Goal: Download file/media

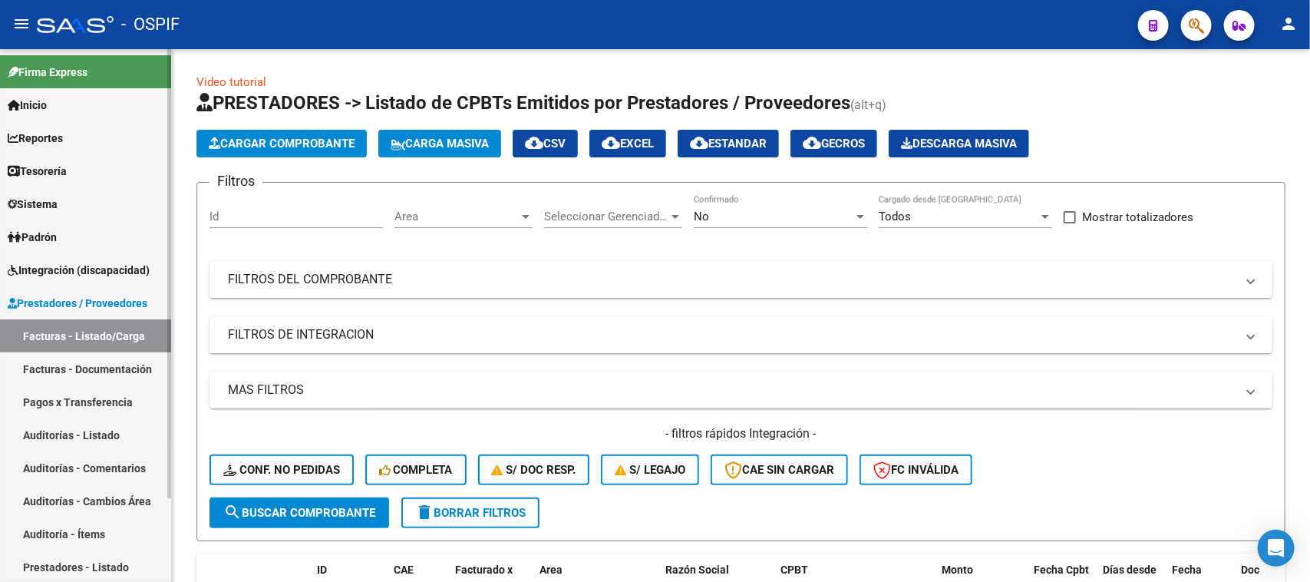
scroll to position [96, 0]
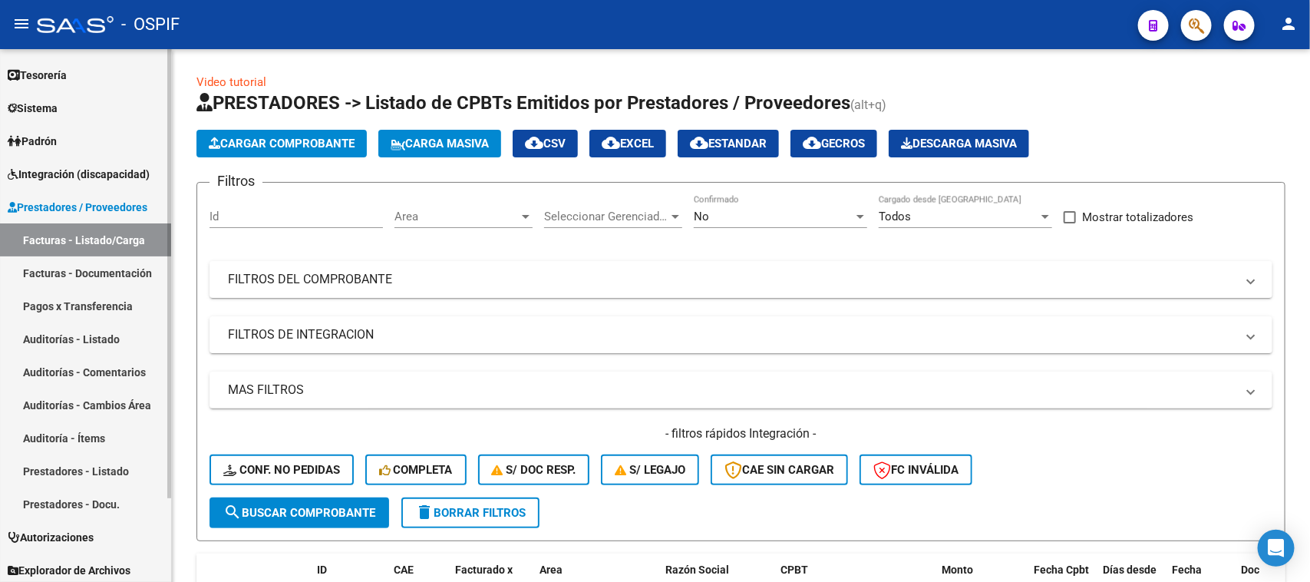
click at [110, 233] on link "Facturas - Listado/Carga" at bounding box center [85, 239] width 171 height 33
click at [733, 221] on div "No" at bounding box center [774, 217] width 160 height 14
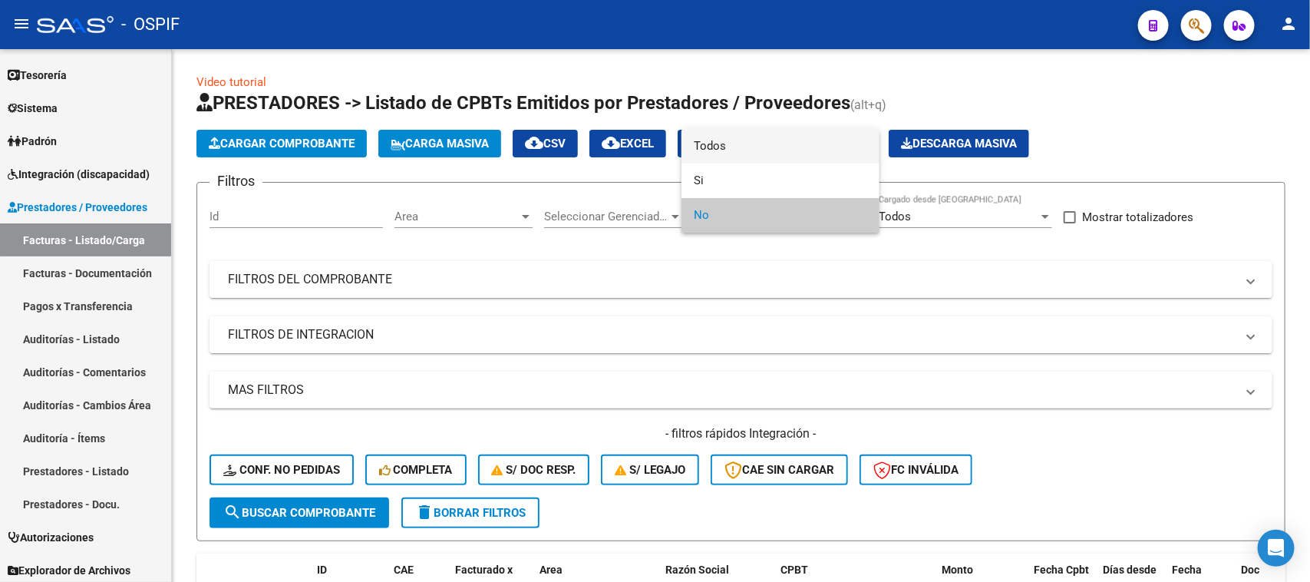
click at [735, 146] on span "Todos" at bounding box center [780, 146] width 173 height 35
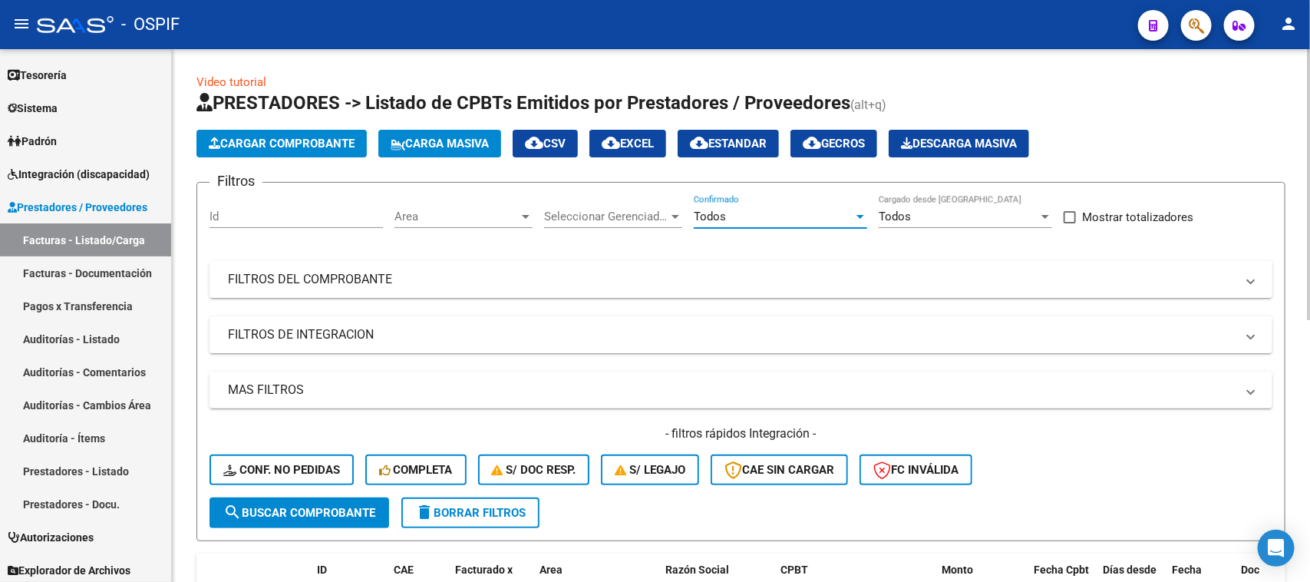
click at [393, 276] on mat-panel-title "FILTROS DEL COMPROBANTE" at bounding box center [732, 279] width 1008 height 17
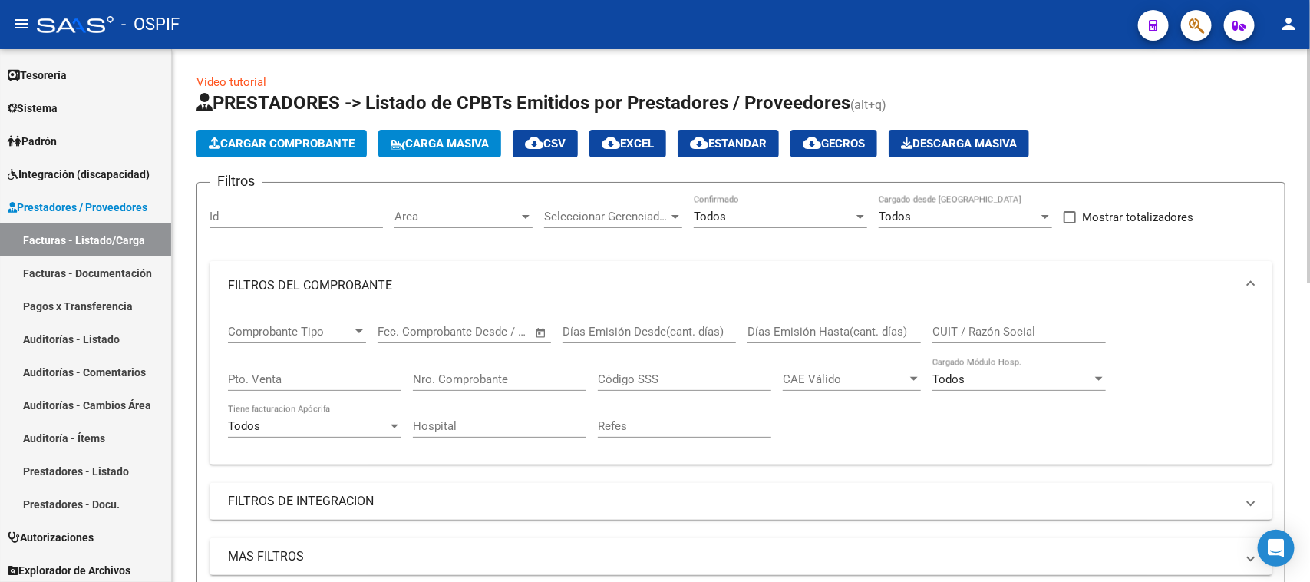
click at [438, 375] on input "Nro. Comprobante" at bounding box center [499, 379] width 173 height 14
paste input "885358"
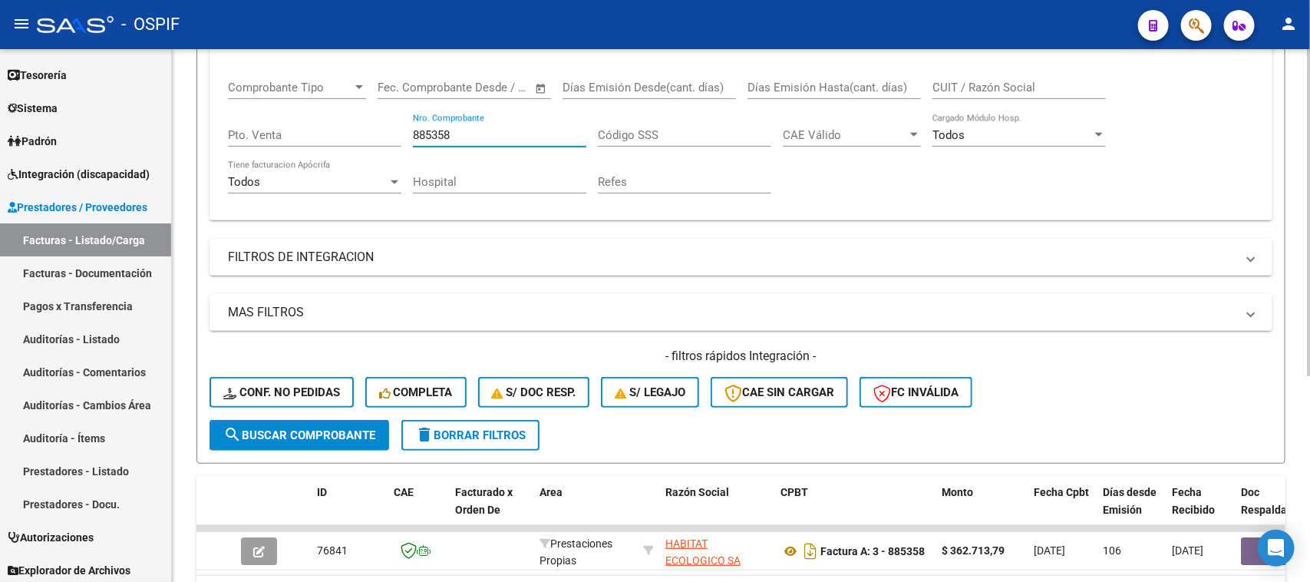
scroll to position [288, 0]
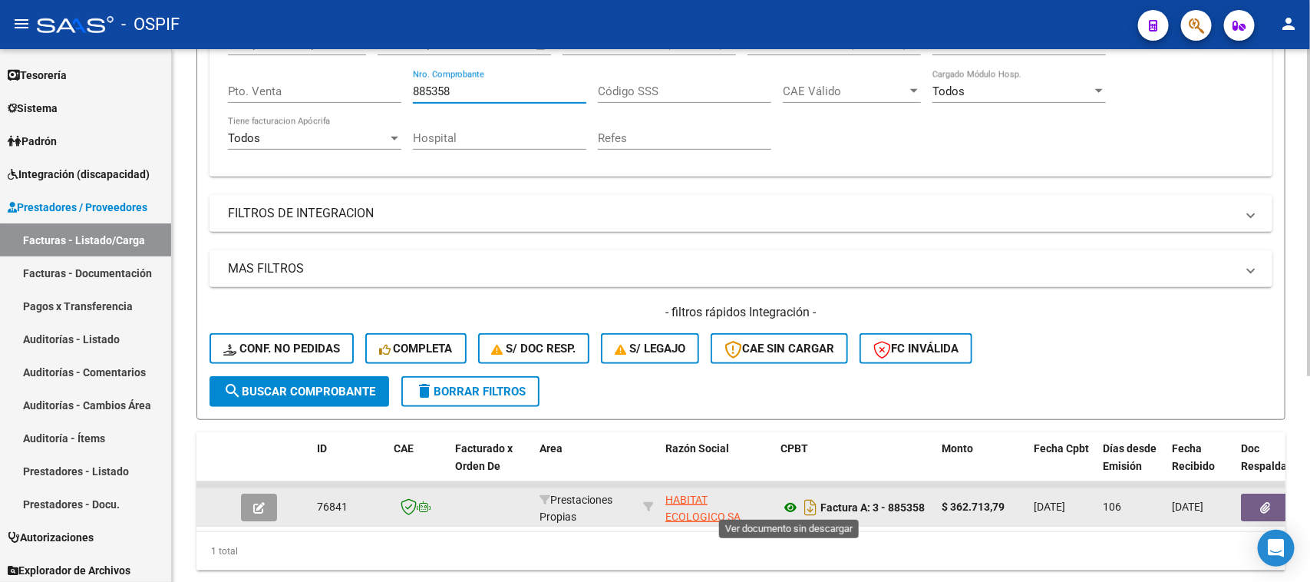
type input "885358"
click at [791, 503] on icon at bounding box center [790, 507] width 20 height 18
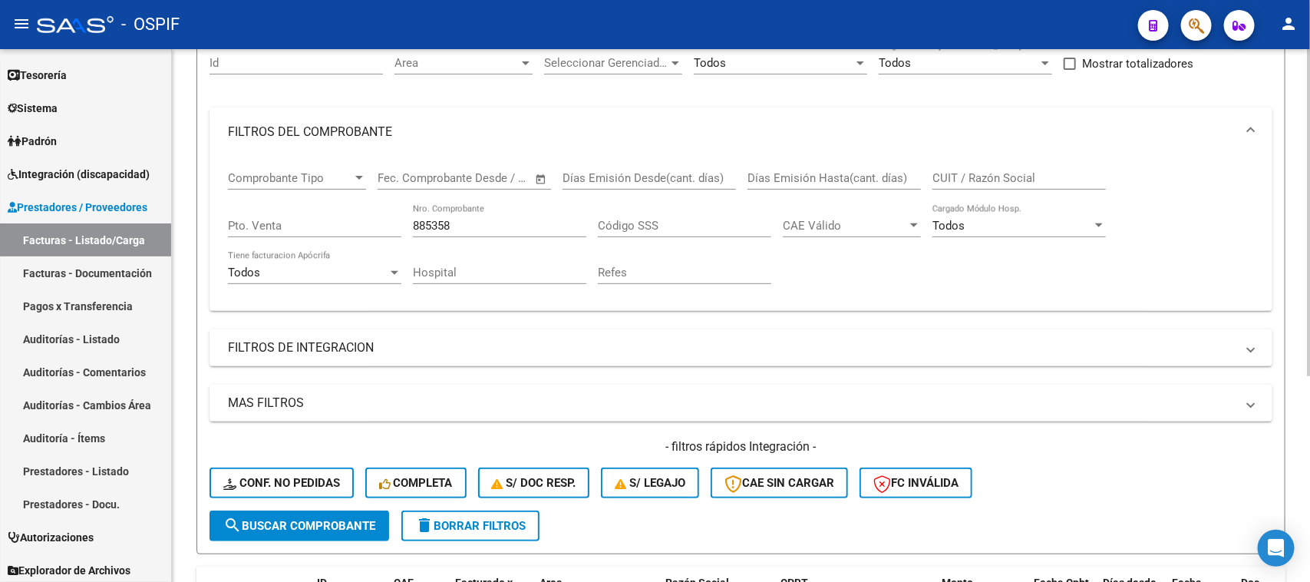
scroll to position [96, 0]
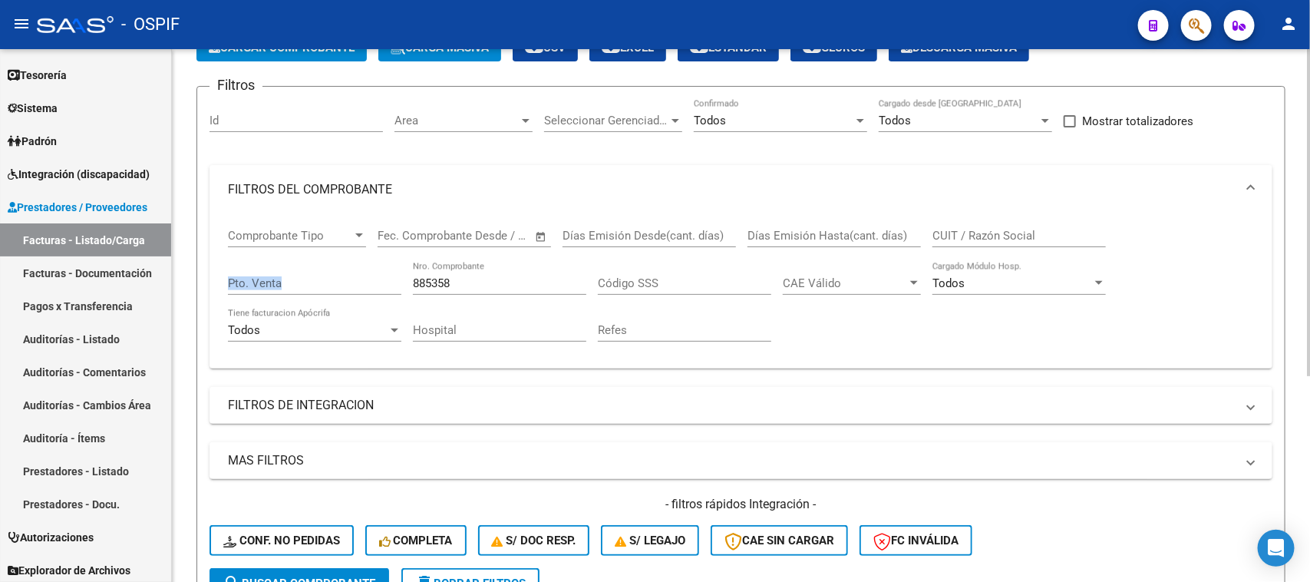
drag, startPoint x: 462, startPoint y: 272, endPoint x: 397, endPoint y: 275, distance: 65.3
click at [397, 275] on div "Comprobante Tipo Comprobante Tipo Fecha inicio – Fecha fin Fec. Comprobante Des…" at bounding box center [741, 285] width 1026 height 142
click at [432, 276] on input "885358" at bounding box center [499, 283] width 173 height 14
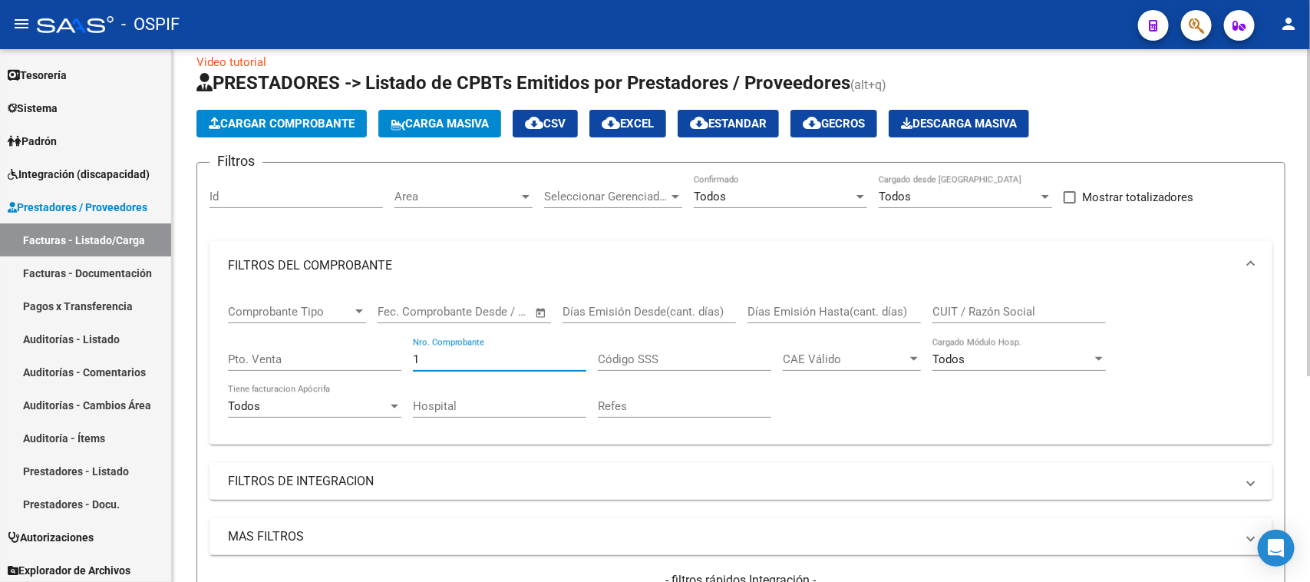
scroll to position [0, 0]
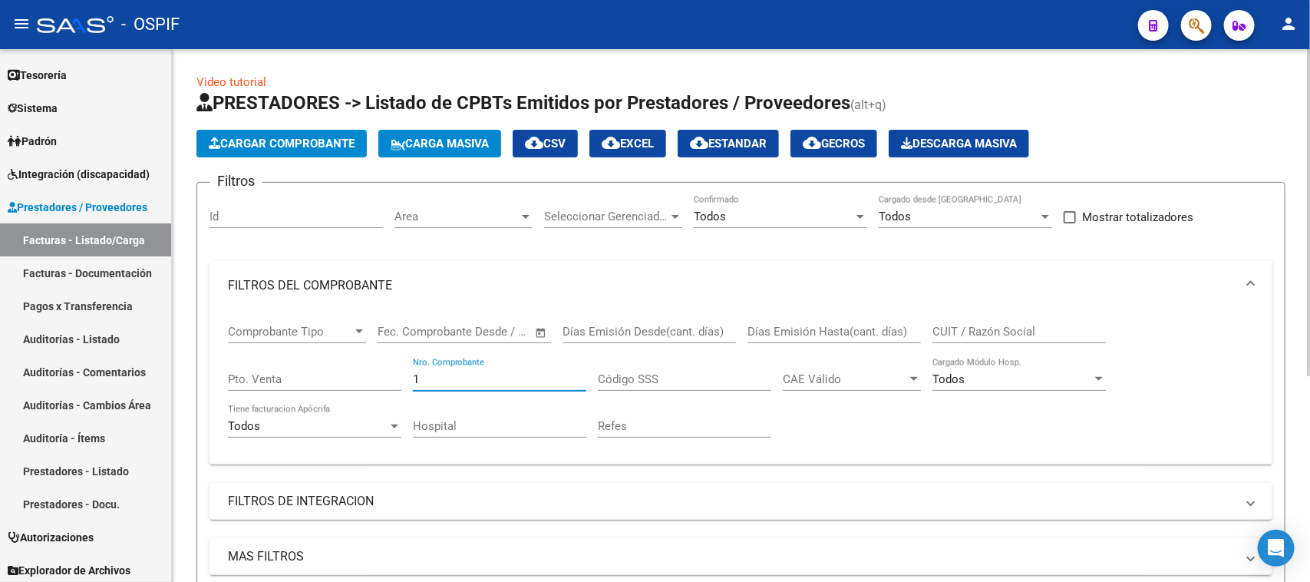
type input "1"
click at [1003, 328] on input "CUIT / Razón Social" at bounding box center [1018, 332] width 173 height 14
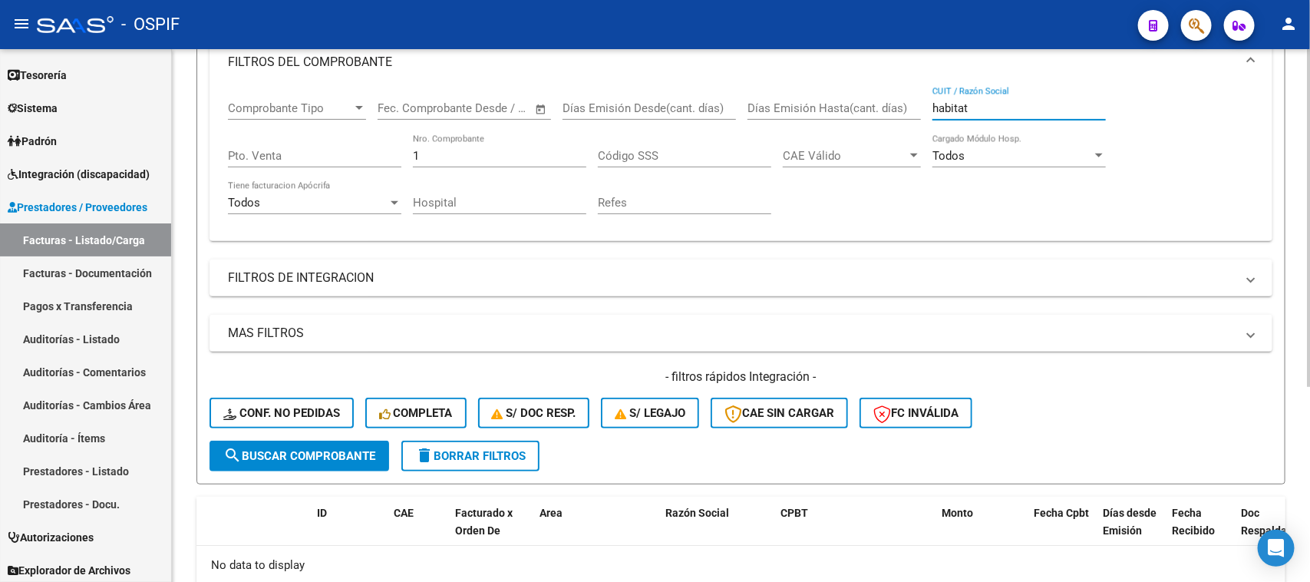
scroll to position [213, 0]
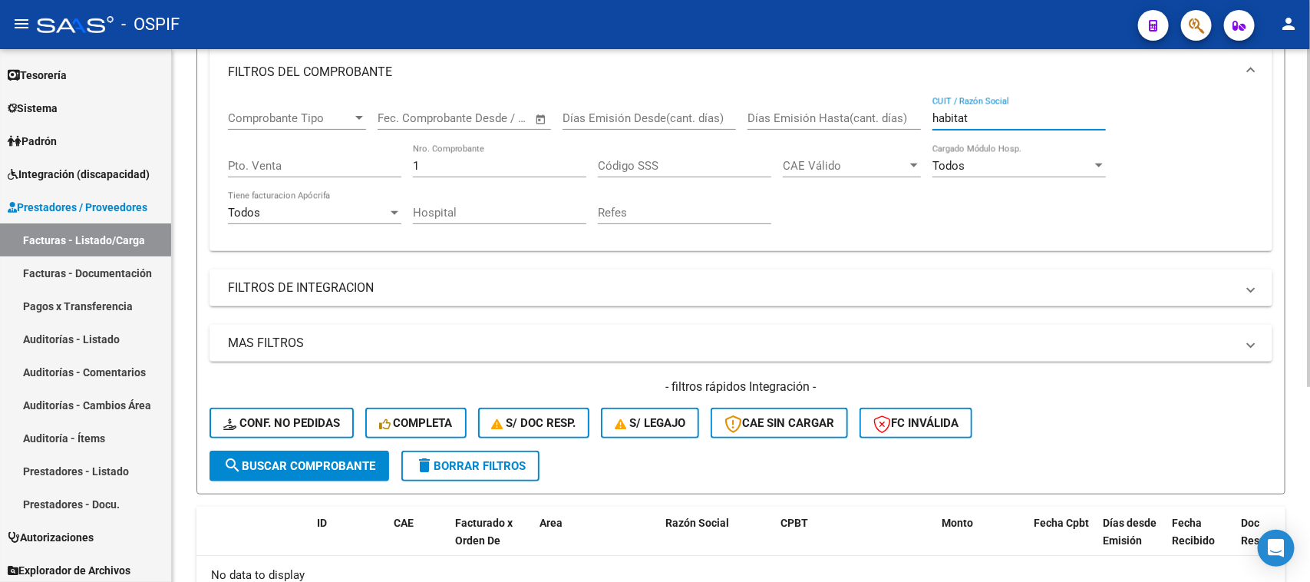
type input "habitat"
click at [431, 462] on mat-icon "delete" at bounding box center [424, 465] width 18 height 18
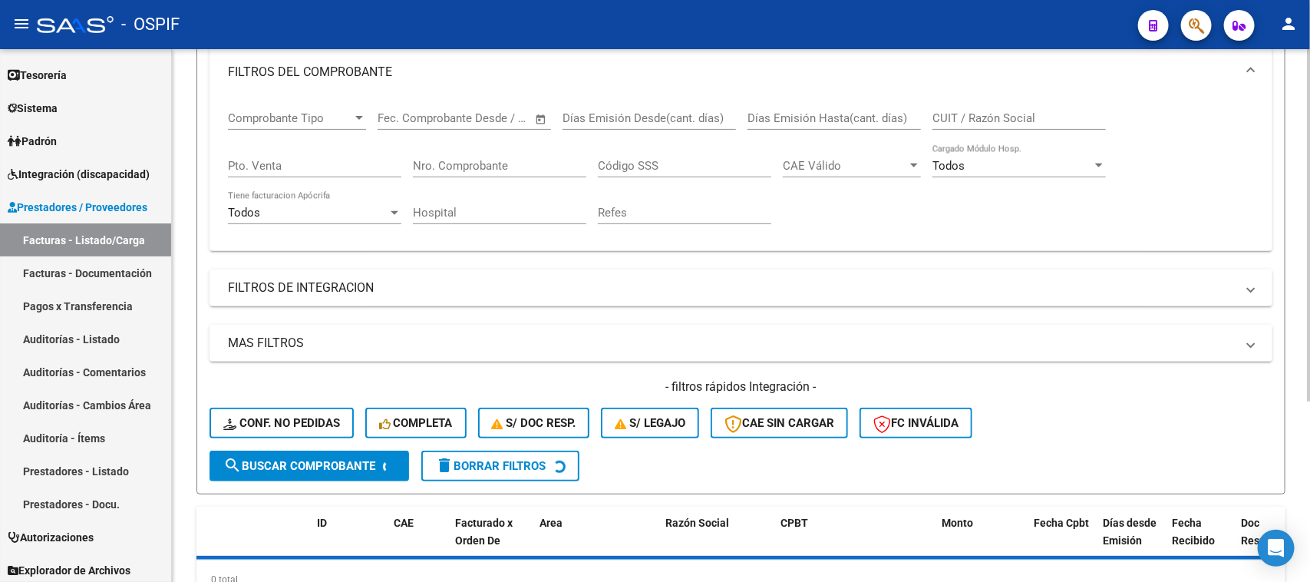
click at [985, 114] on input "CUIT / Razón Social" at bounding box center [1018, 118] width 173 height 14
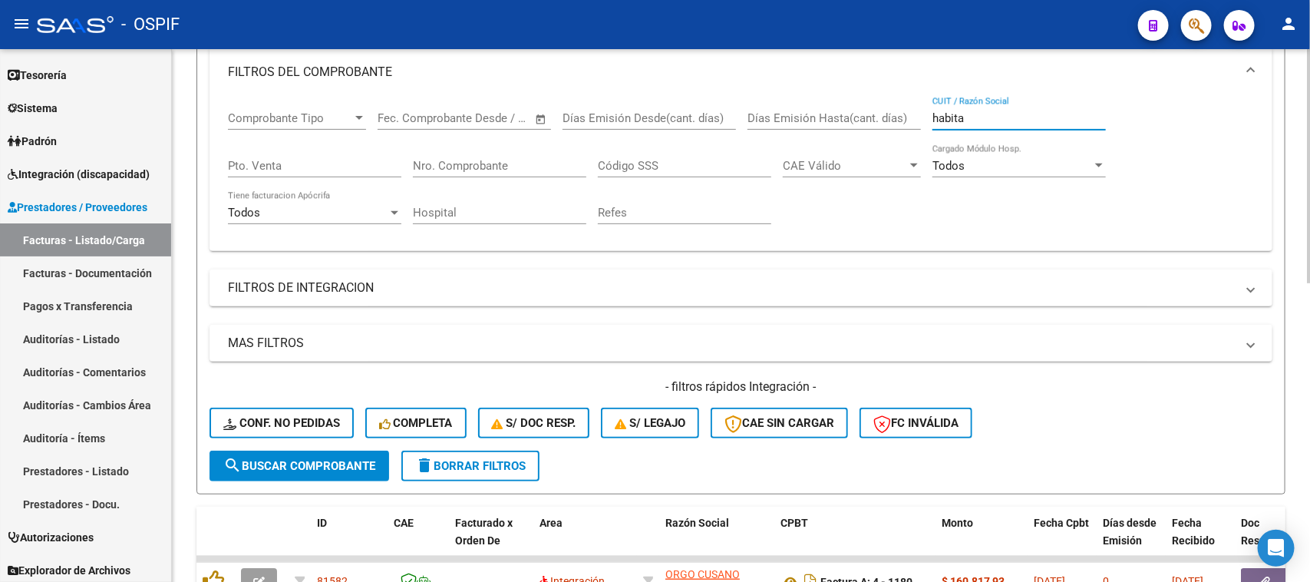
type input "habitat"
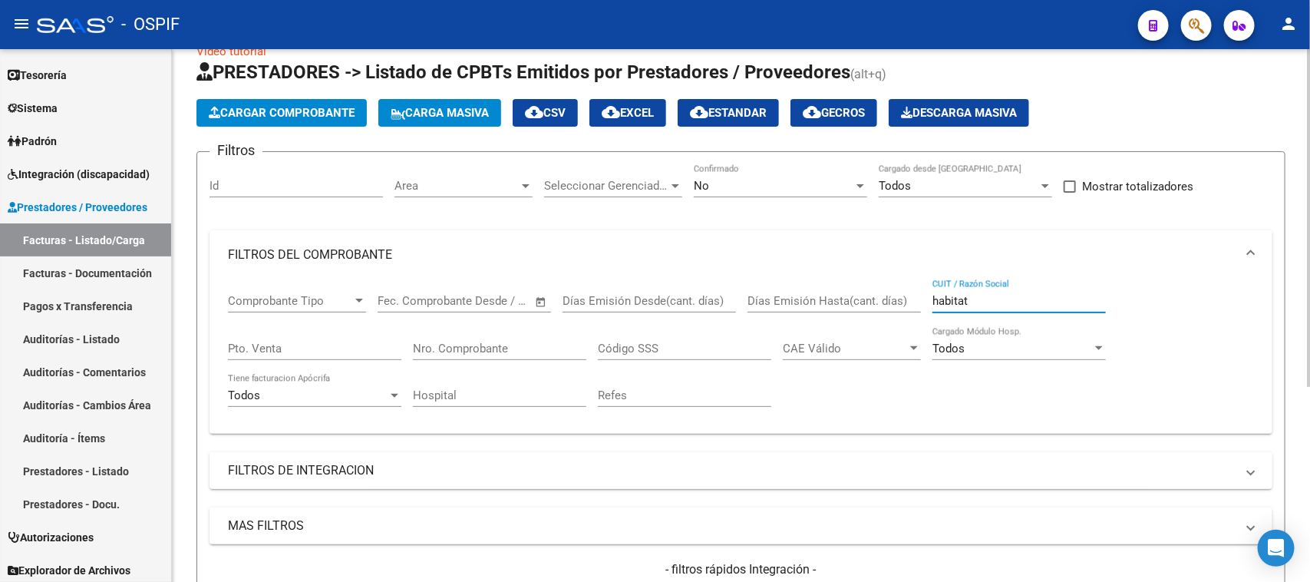
scroll to position [21, 0]
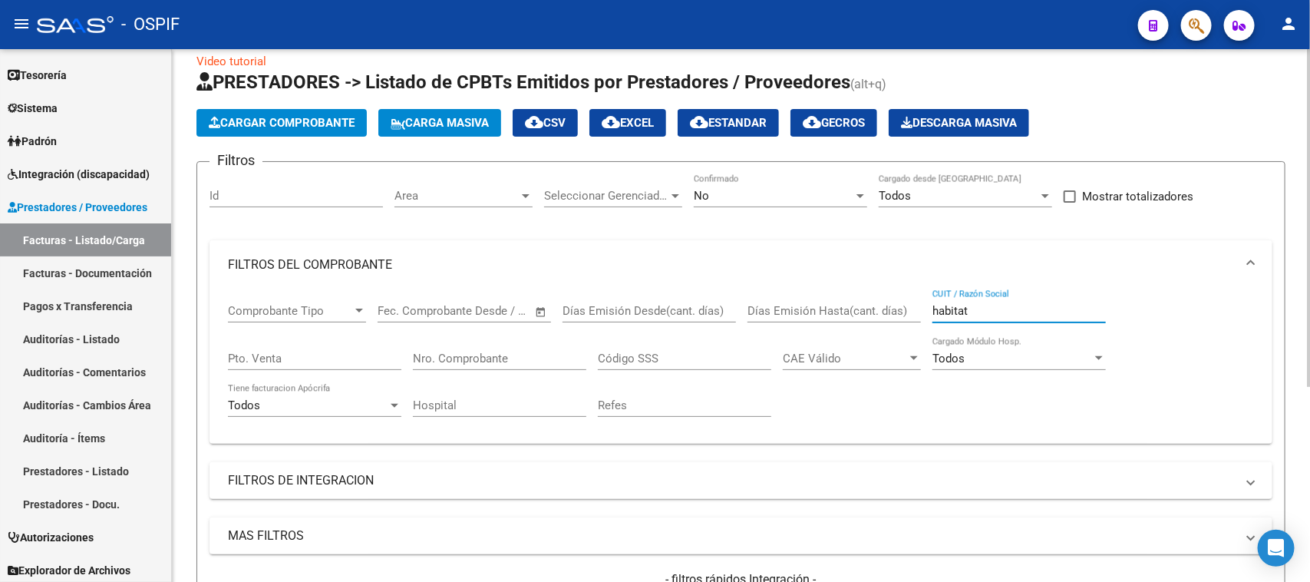
drag, startPoint x: 971, startPoint y: 305, endPoint x: 917, endPoint y: 307, distance: 53.8
click at [917, 307] on div "Comprobante Tipo Comprobante Tipo Fecha inicio – Fecha fin Fec. Comprobante Des…" at bounding box center [741, 360] width 1026 height 142
click at [499, 354] on input "Nro. Comprobante" at bounding box center [499, 358] width 173 height 14
paste input "903876"
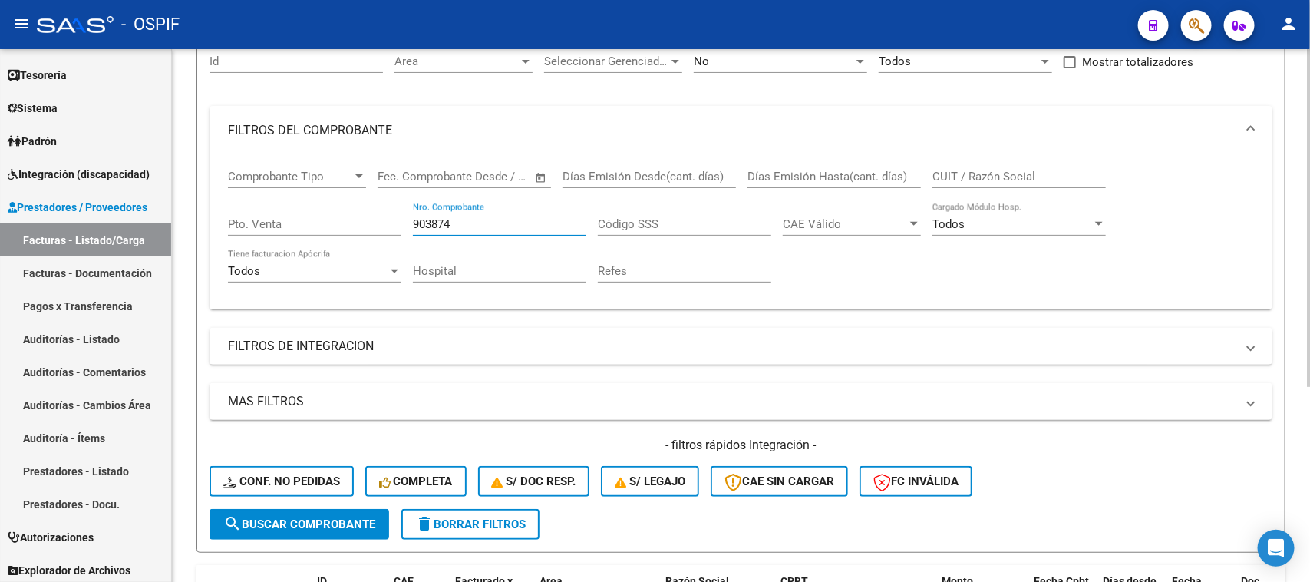
scroll to position [117, 0]
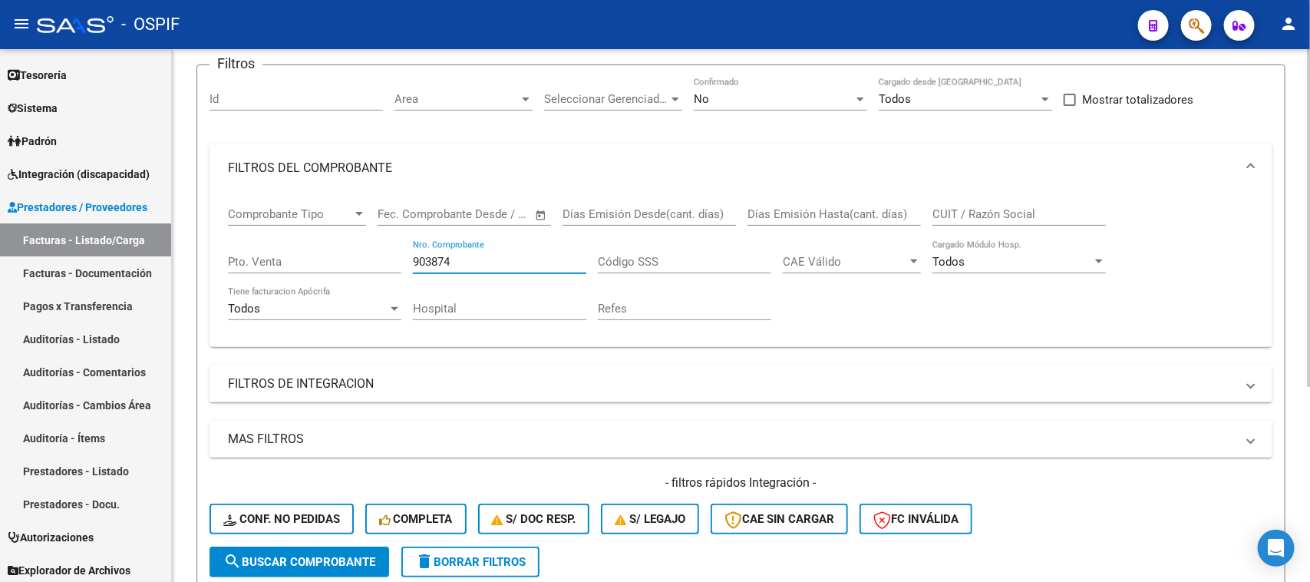
click at [486, 262] on input "903874" at bounding box center [499, 262] width 173 height 14
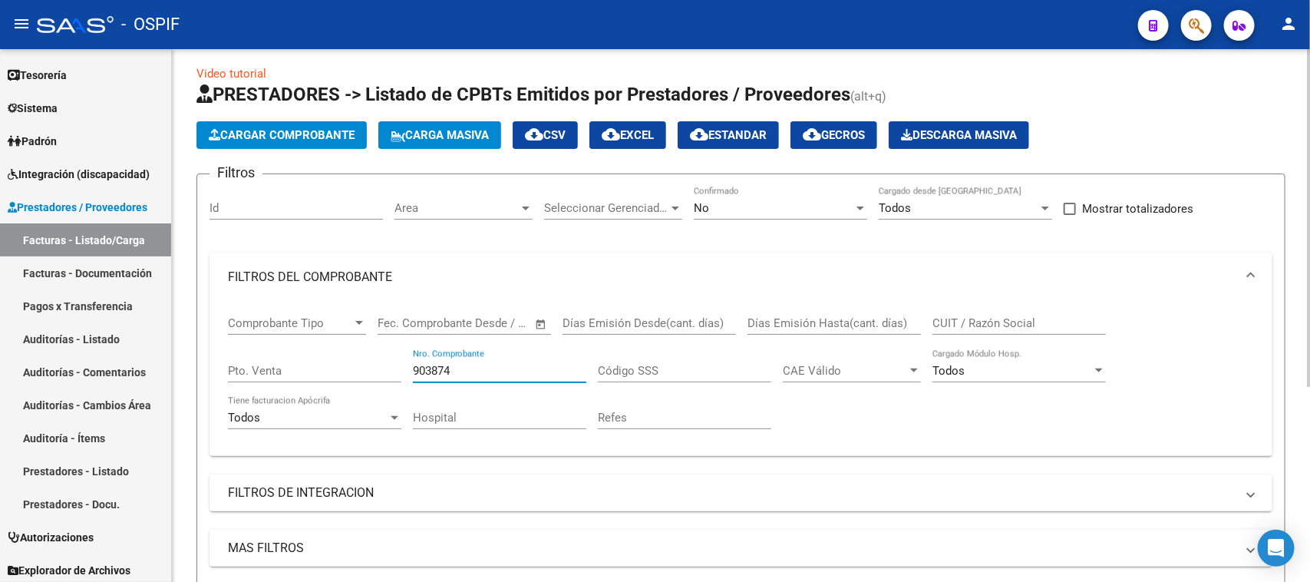
scroll to position [0, 0]
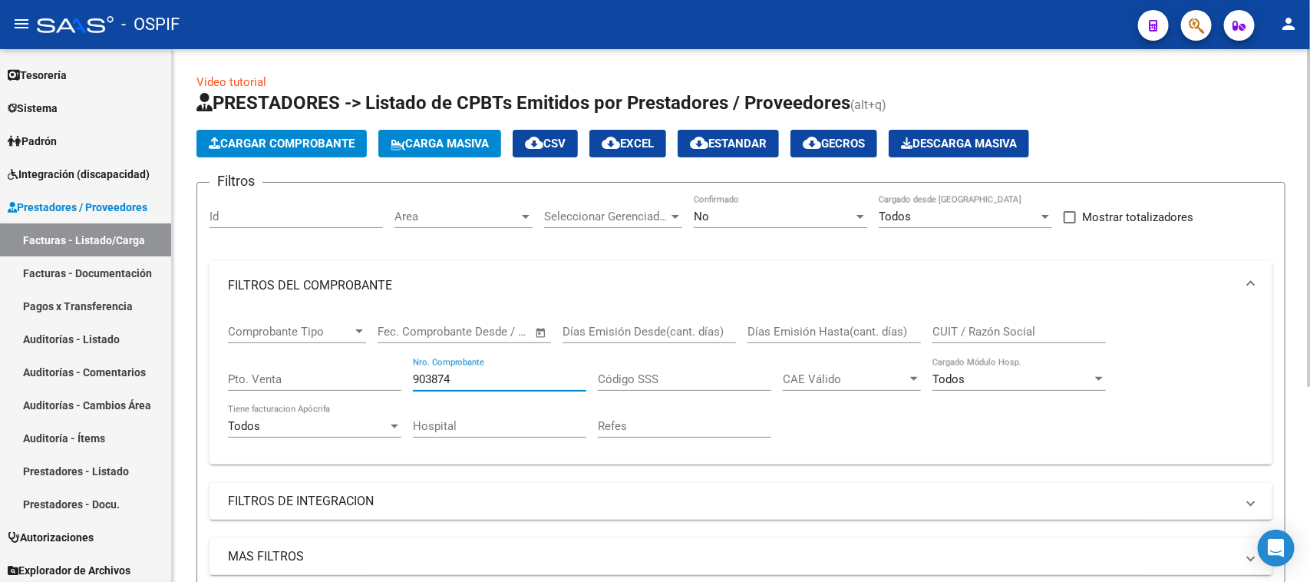
click at [791, 206] on div "No Confirmado" at bounding box center [780, 211] width 173 height 33
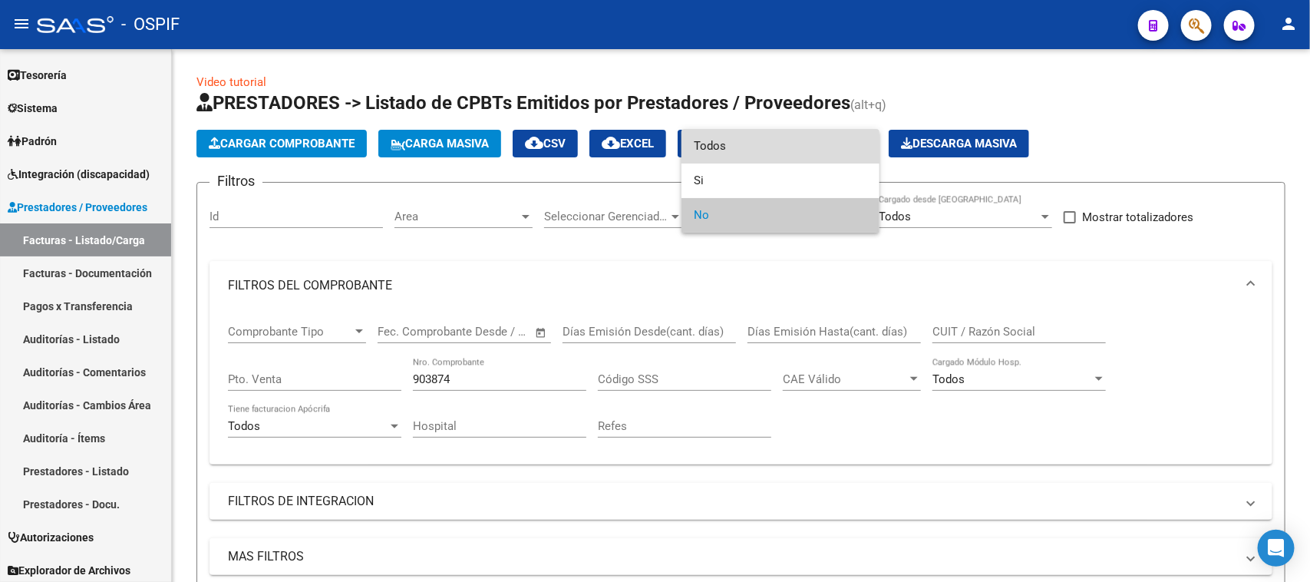
click at [748, 151] on span "Todos" at bounding box center [780, 146] width 173 height 35
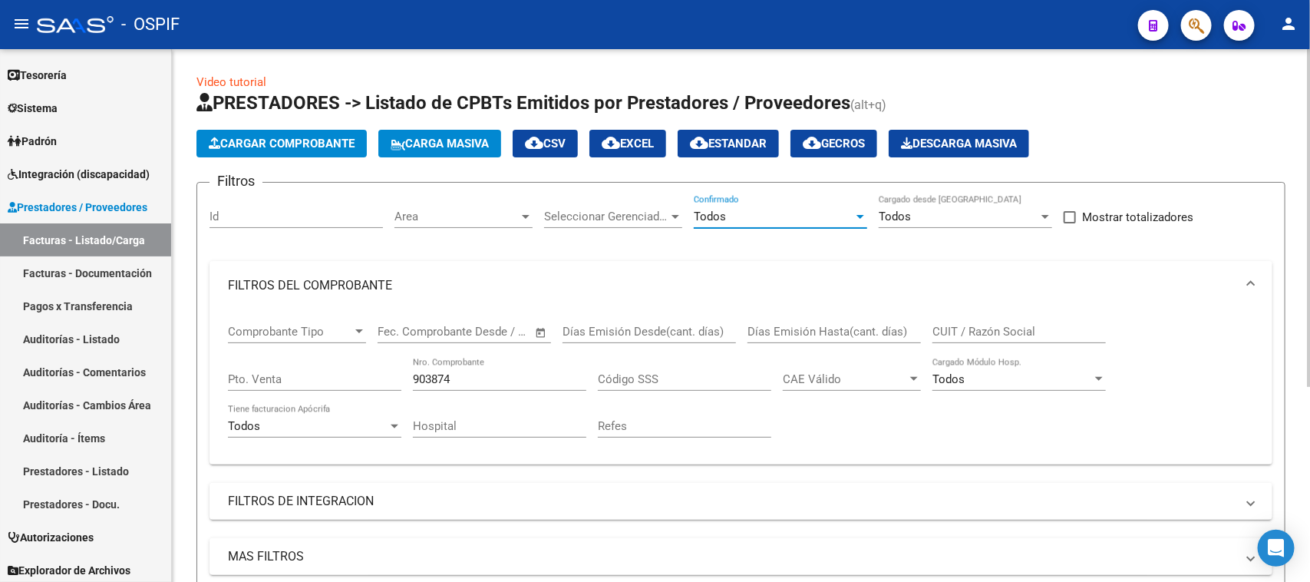
click at [501, 378] on input "903874" at bounding box center [499, 379] width 173 height 14
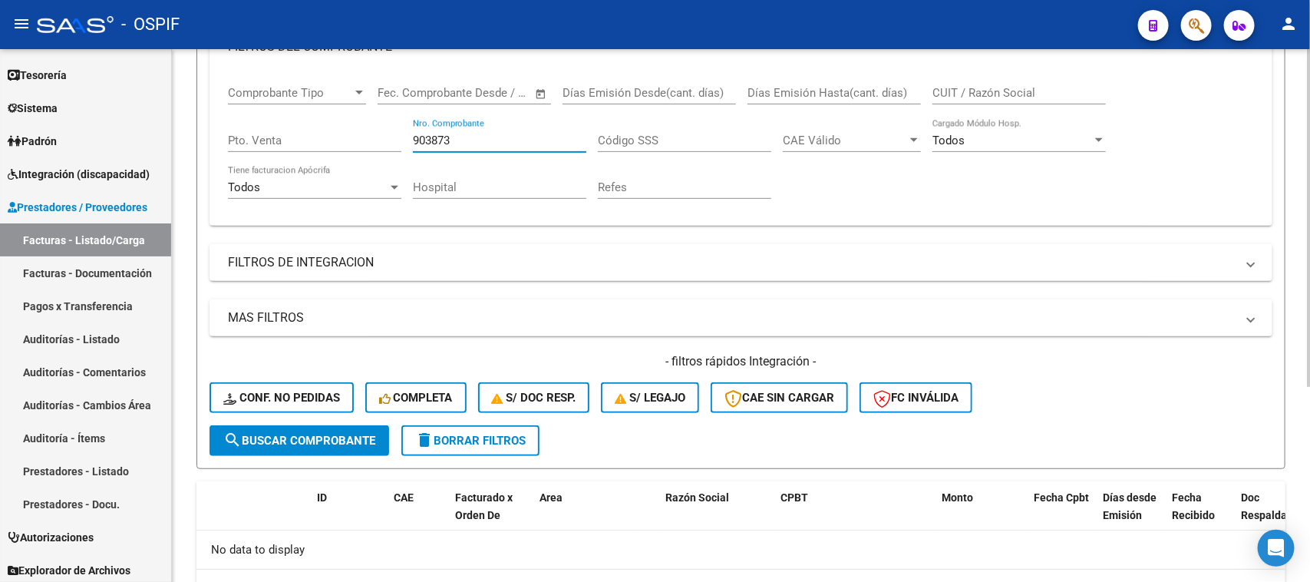
scroll to position [213, 0]
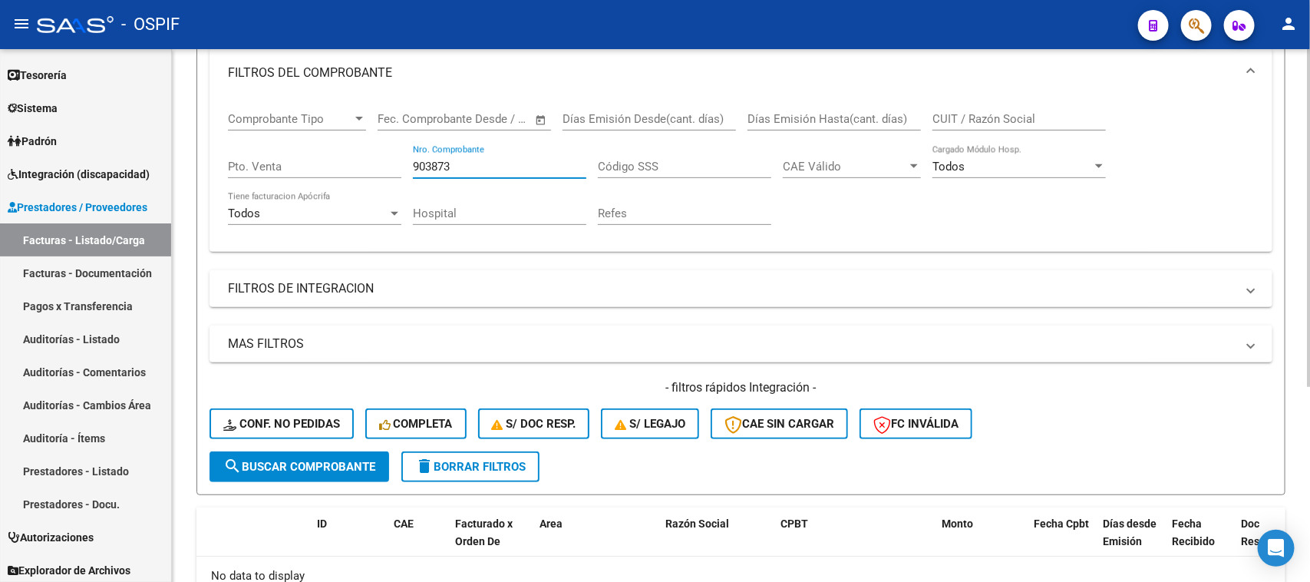
type input "903873"
click at [466, 460] on span "delete Borrar Filtros" at bounding box center [470, 467] width 111 height 14
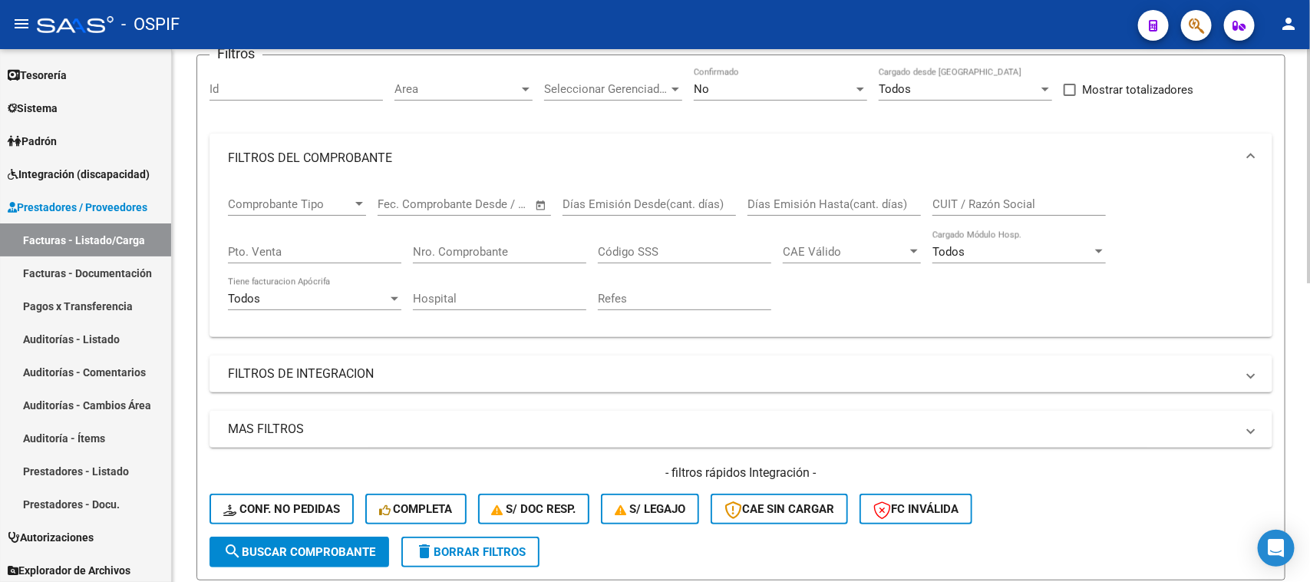
scroll to position [0, 0]
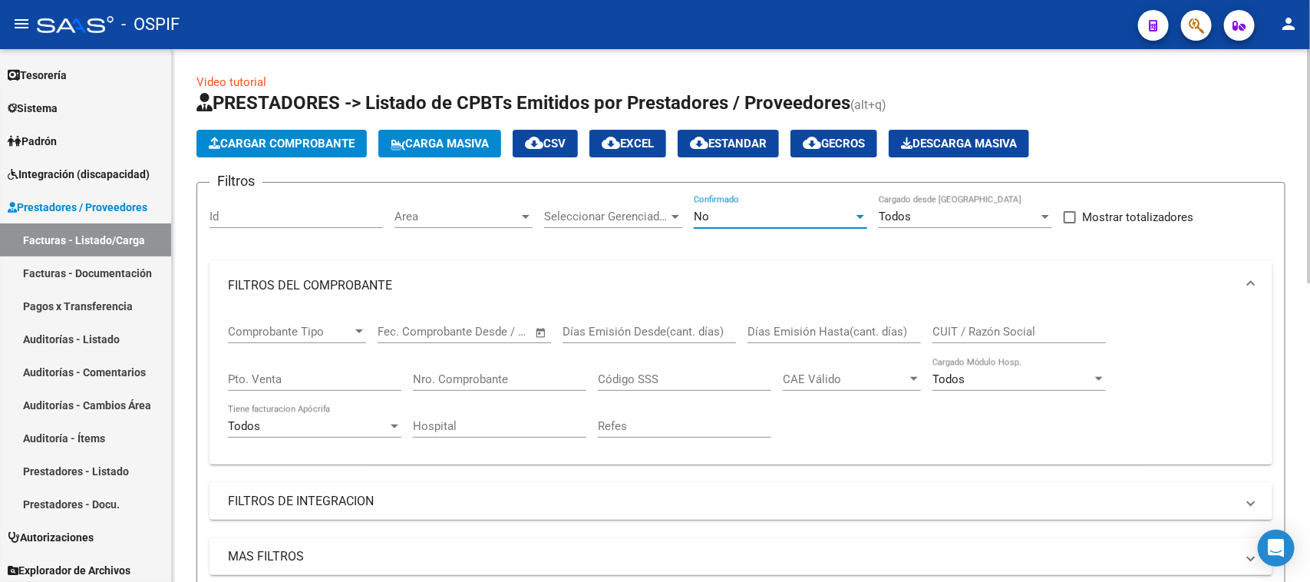
click at [827, 219] on div "No" at bounding box center [774, 217] width 160 height 14
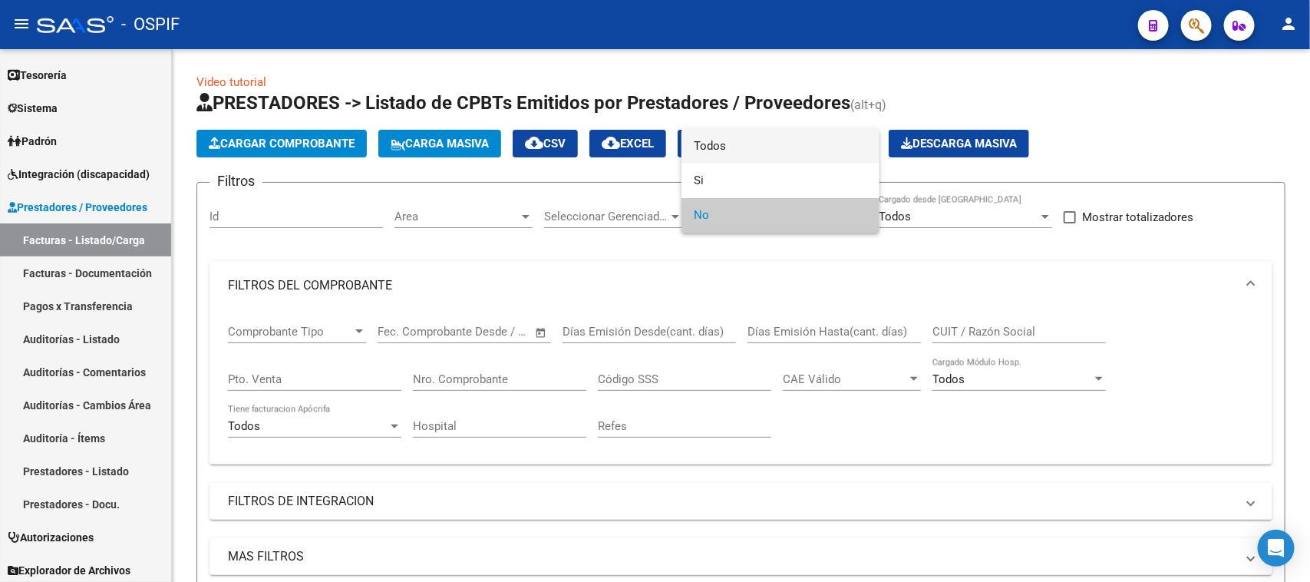
click at [737, 139] on span "Todos" at bounding box center [780, 146] width 173 height 35
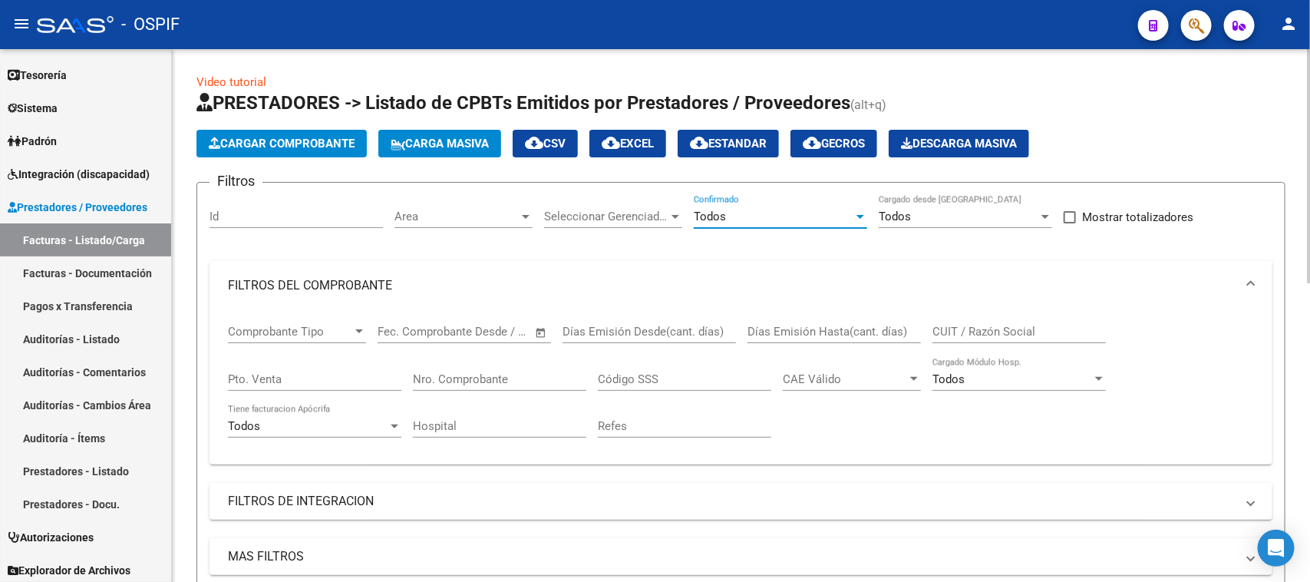
click at [971, 328] on input "CUIT / Razón Social" at bounding box center [1018, 332] width 173 height 14
paste input "30-66362548-5"
click at [1000, 325] on input "30-66362548-5" at bounding box center [1018, 332] width 173 height 14
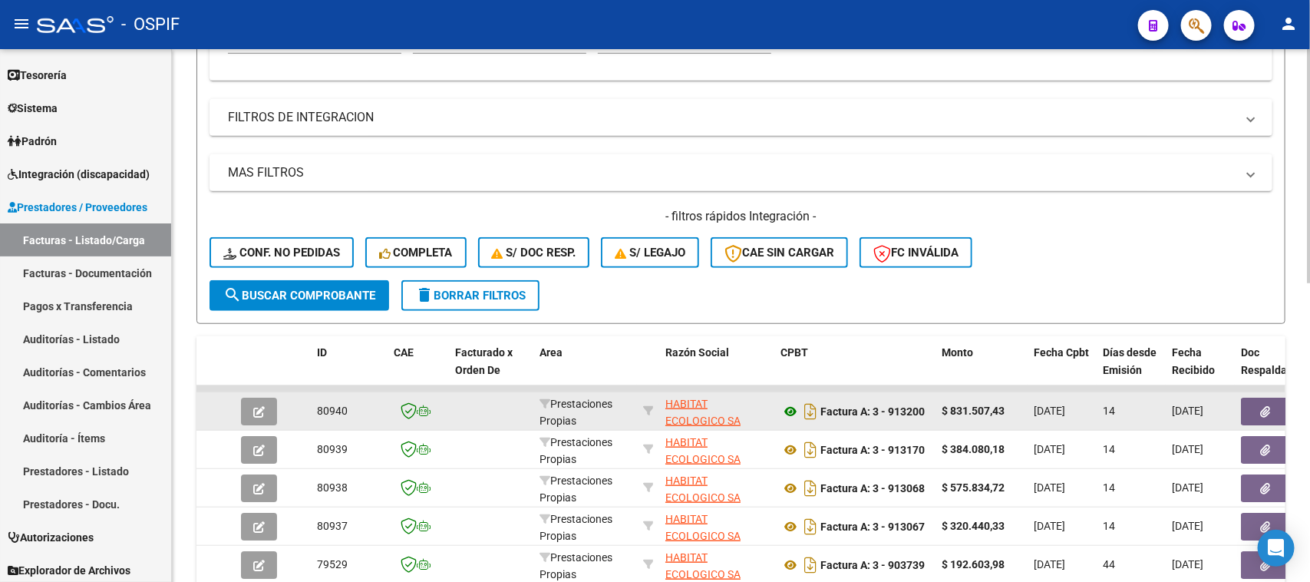
type input "30663625485"
click at [791, 411] on icon at bounding box center [790, 411] width 20 height 18
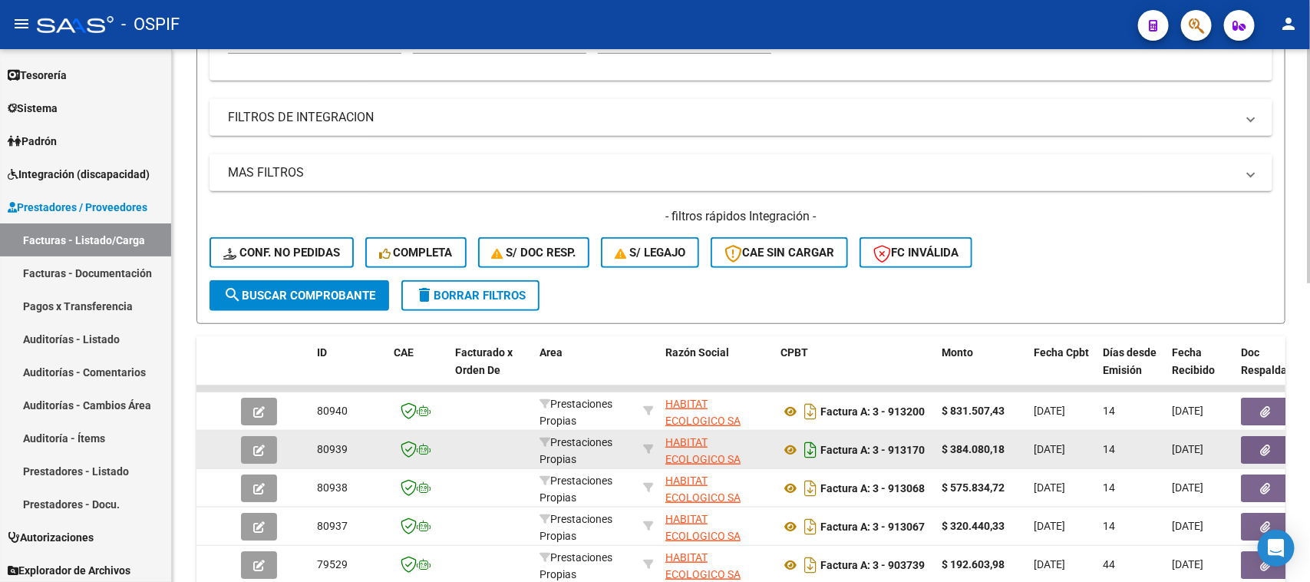
scroll to position [480, 0]
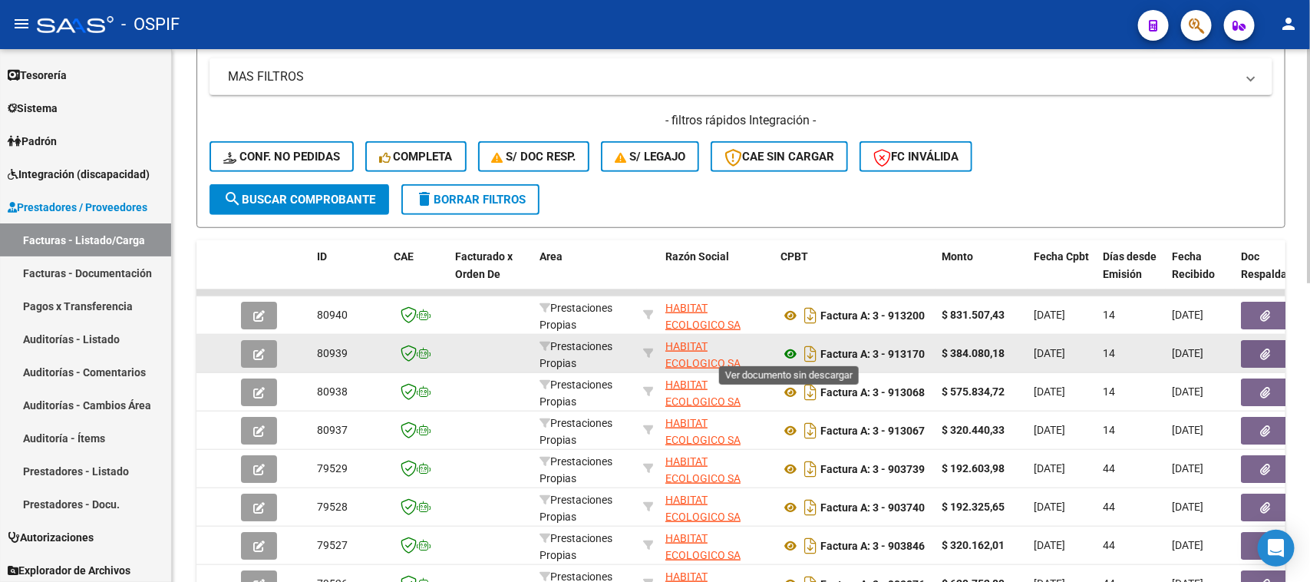
click at [788, 349] on icon at bounding box center [790, 354] width 20 height 18
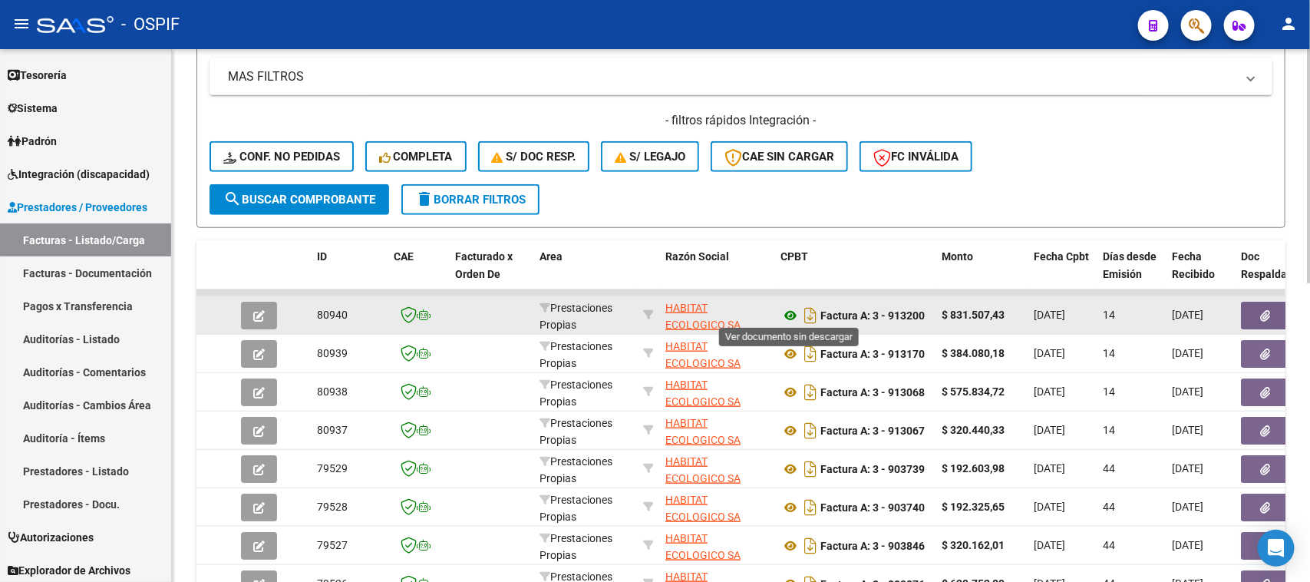
click at [792, 313] on icon at bounding box center [790, 315] width 20 height 18
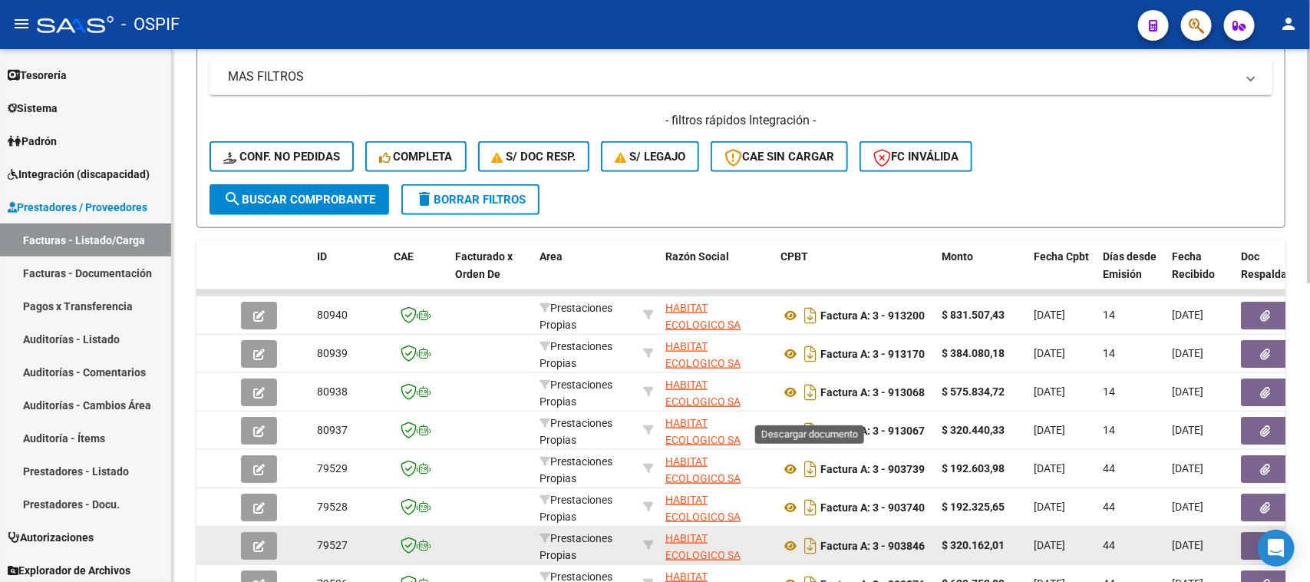
scroll to position [576, 0]
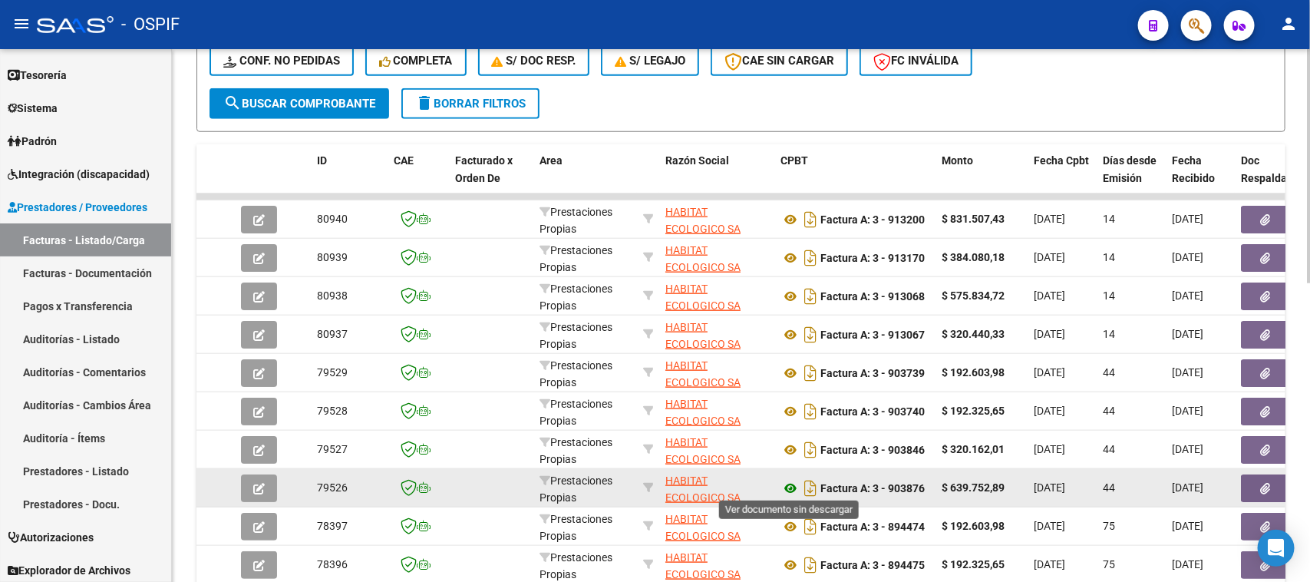
click at [791, 482] on icon at bounding box center [790, 488] width 20 height 18
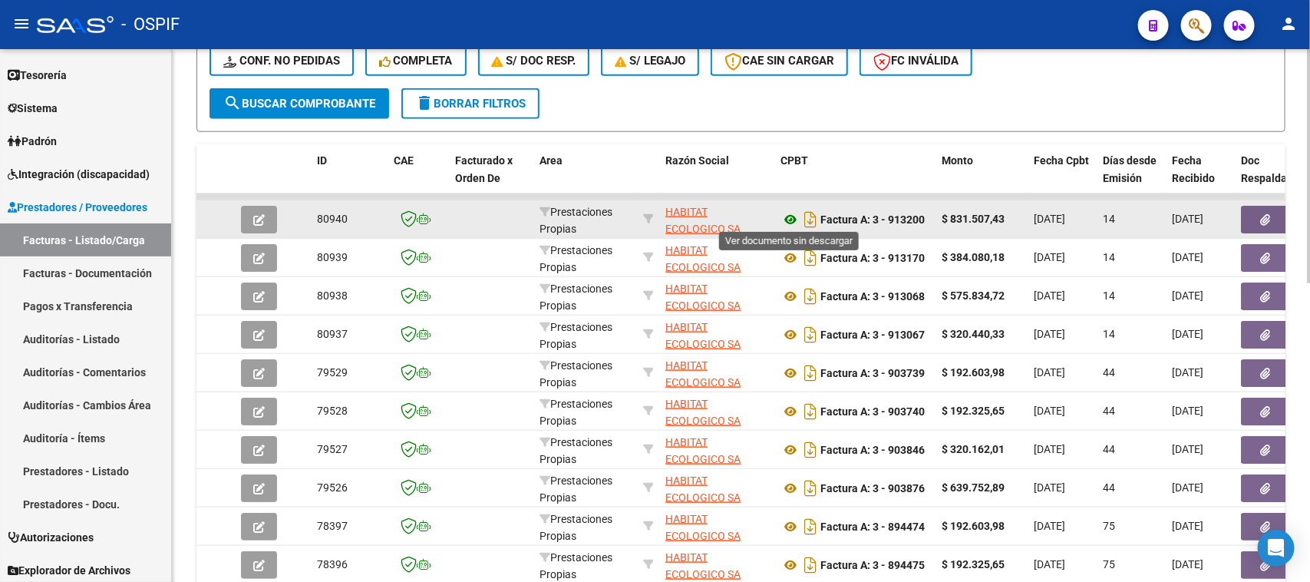
click at [793, 219] on icon at bounding box center [790, 219] width 20 height 18
